Goal: Find specific page/section: Find specific page/section

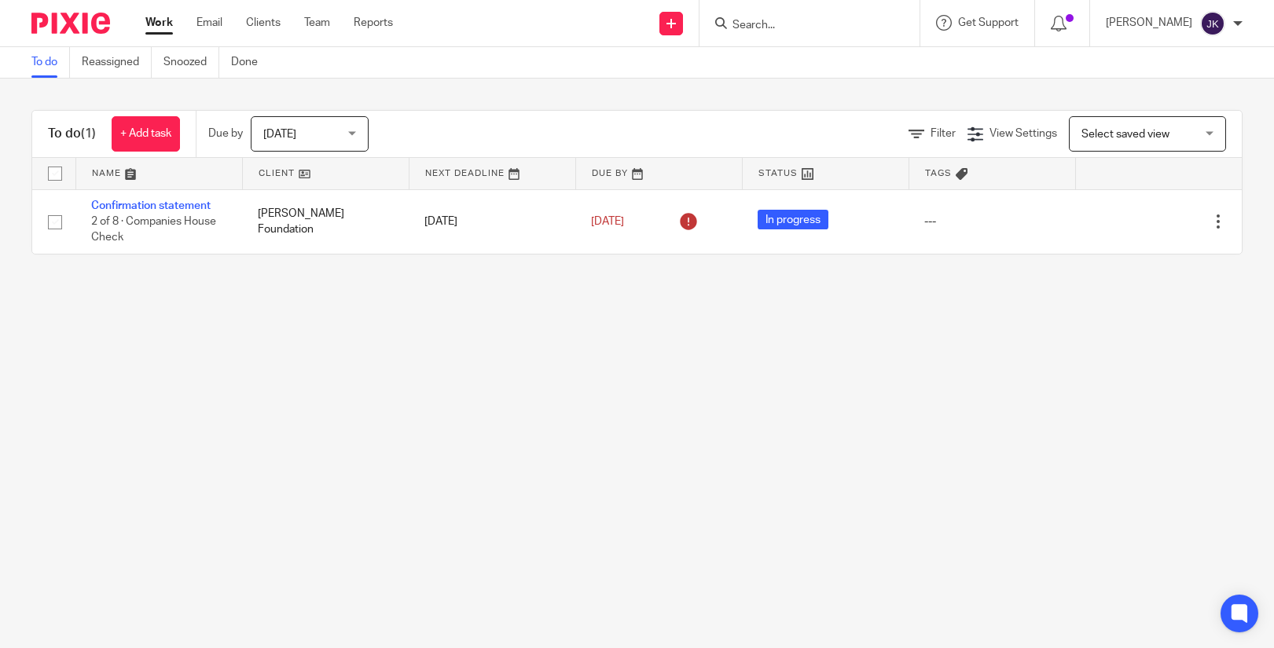
click at [762, 33] on form at bounding box center [814, 23] width 167 height 20
click at [760, 26] on input "Search" at bounding box center [801, 26] width 141 height 14
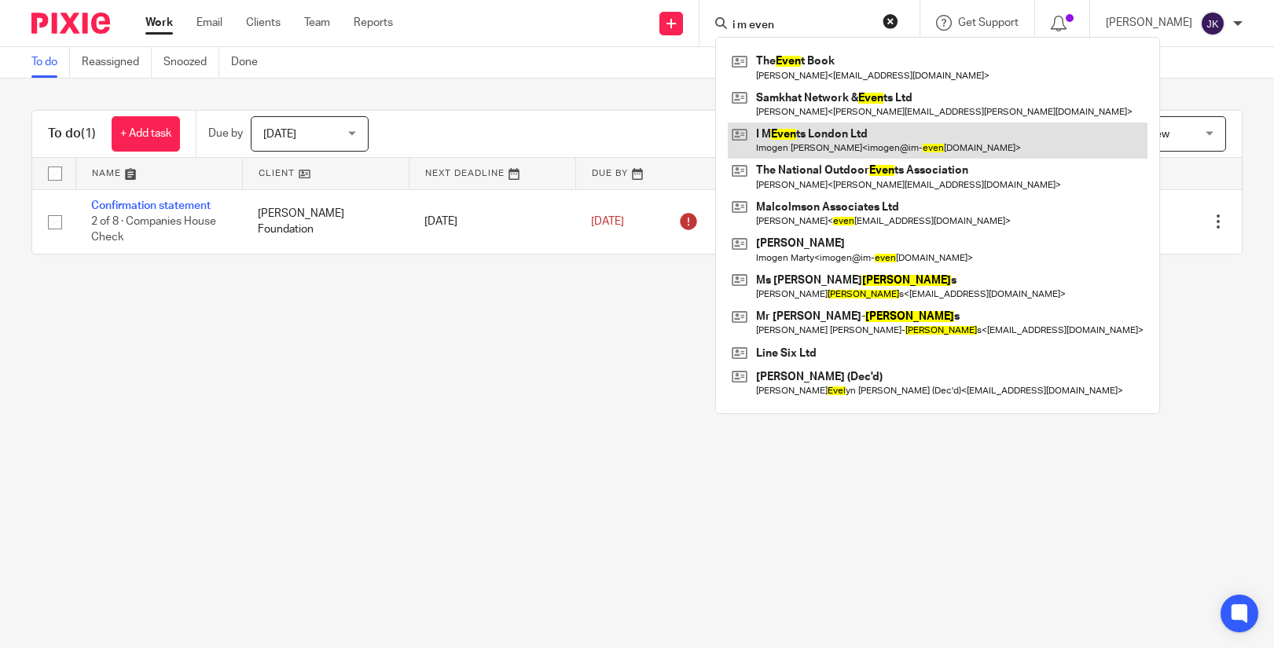
type input "i m even"
click at [817, 143] on link at bounding box center [938, 141] width 420 height 36
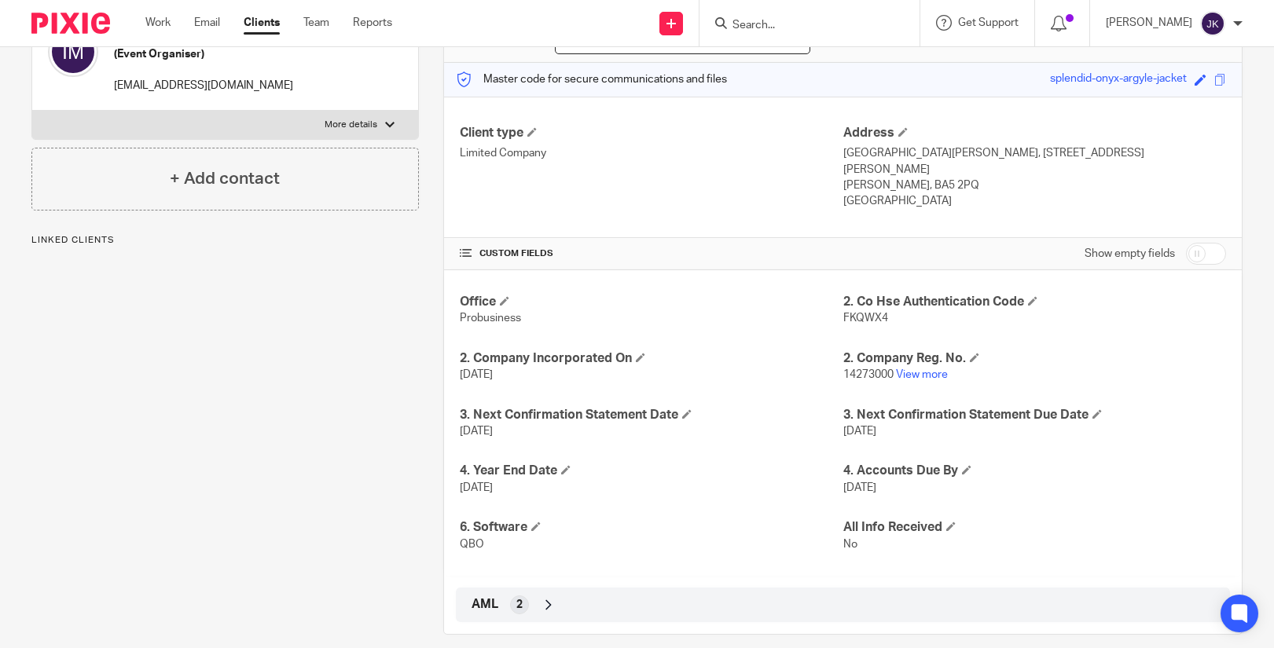
scroll to position [188, 0]
click at [1204, 240] on input "checkbox" at bounding box center [1206, 251] width 40 height 22
checkbox input "true"
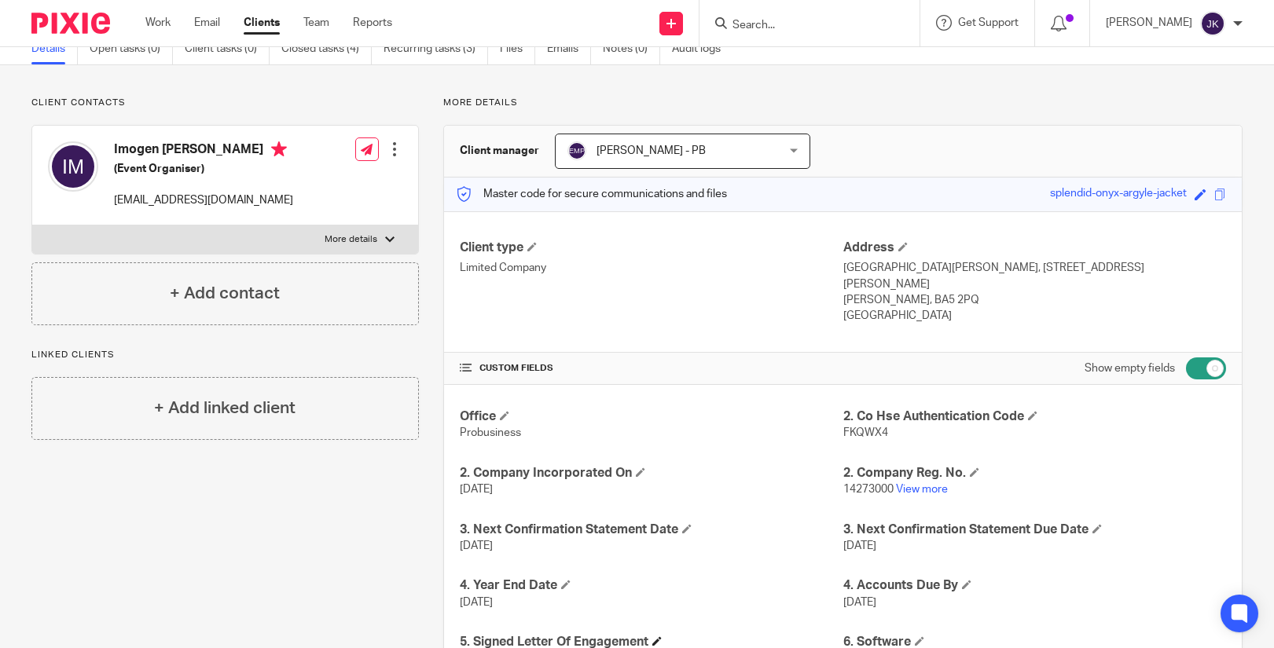
scroll to position [0, 0]
